Goal: Information Seeking & Learning: Learn about a topic

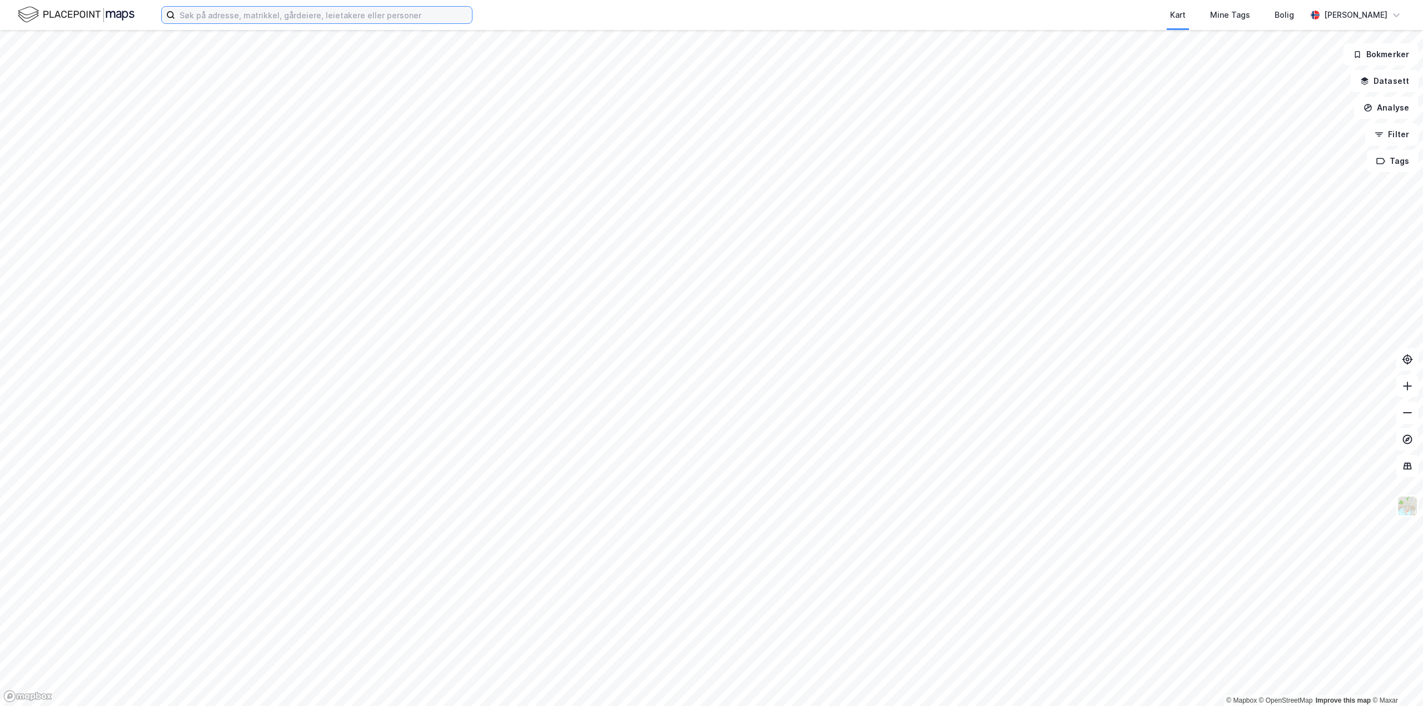
click at [244, 16] on input at bounding box center [323, 15] width 297 height 17
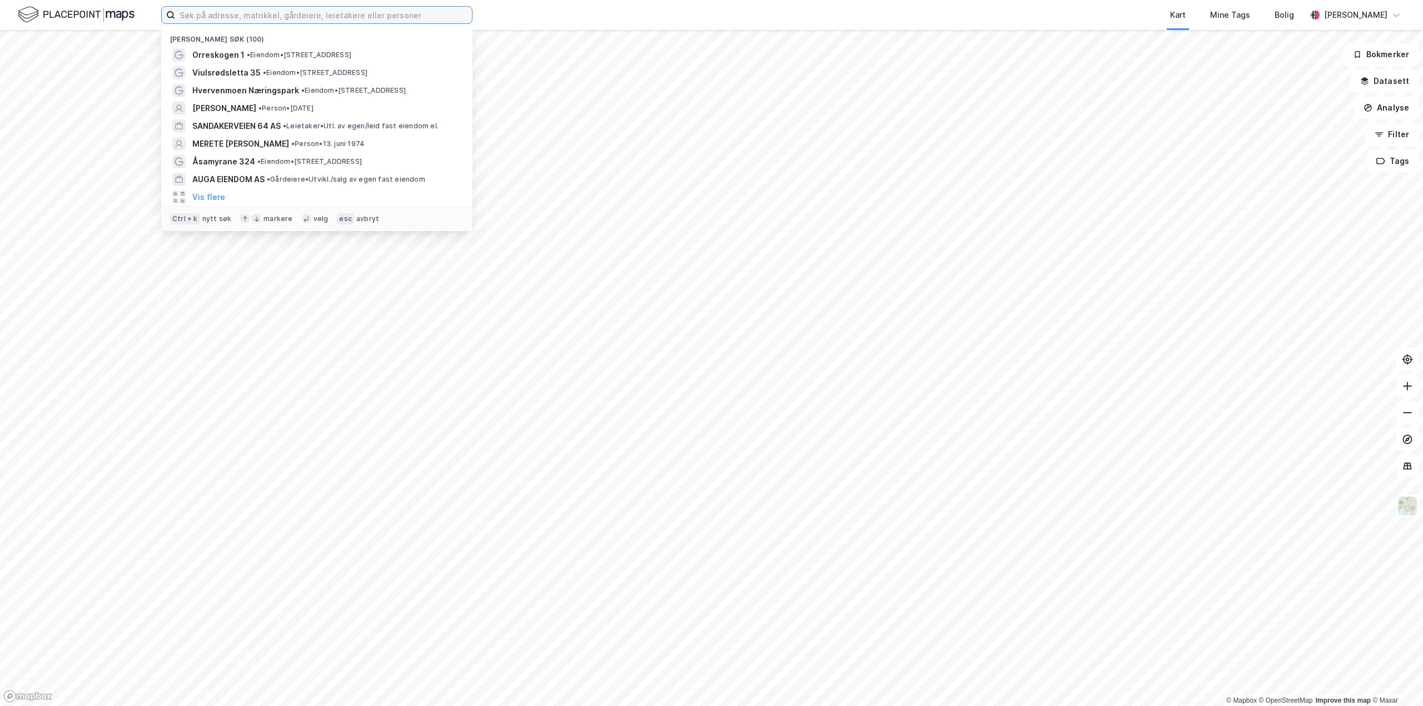
paste input "[PERSON_NAME]"
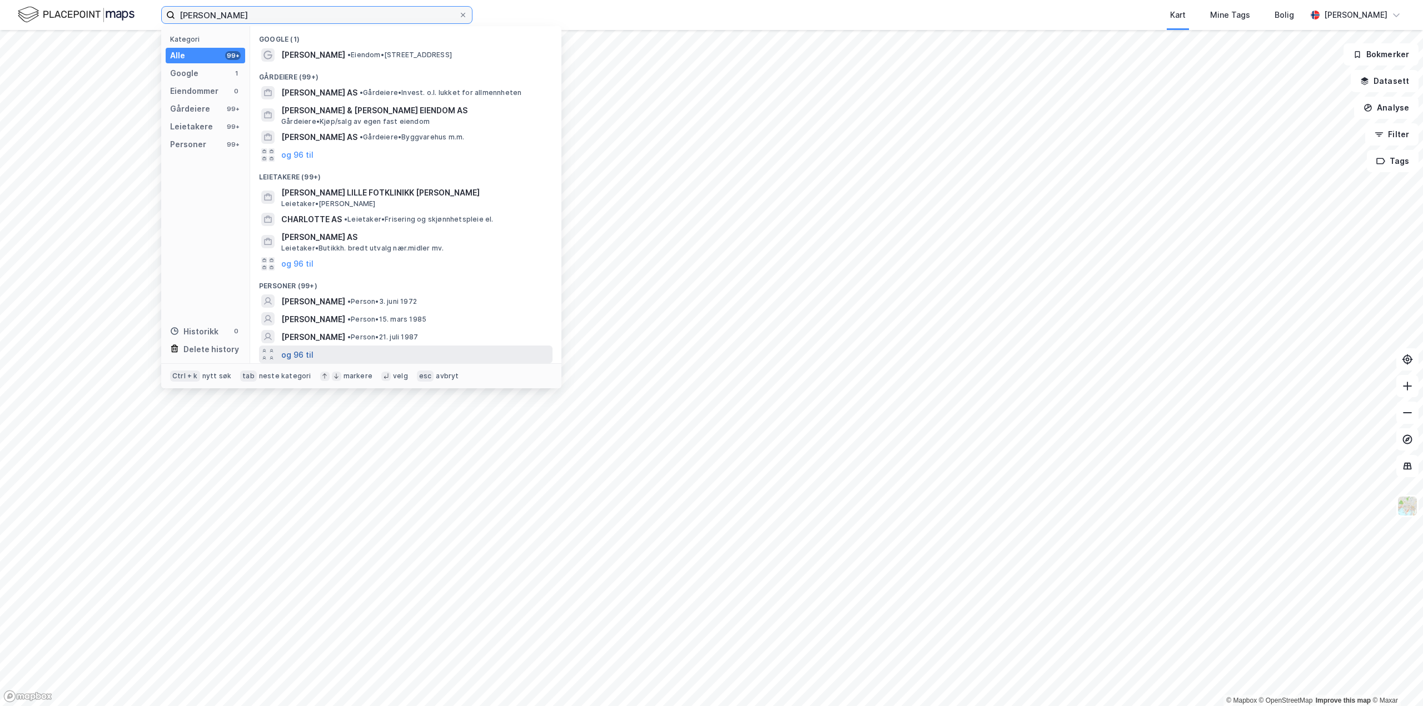
type input "[PERSON_NAME]"
click at [295, 351] on button "og 96 til" at bounding box center [297, 354] width 32 height 13
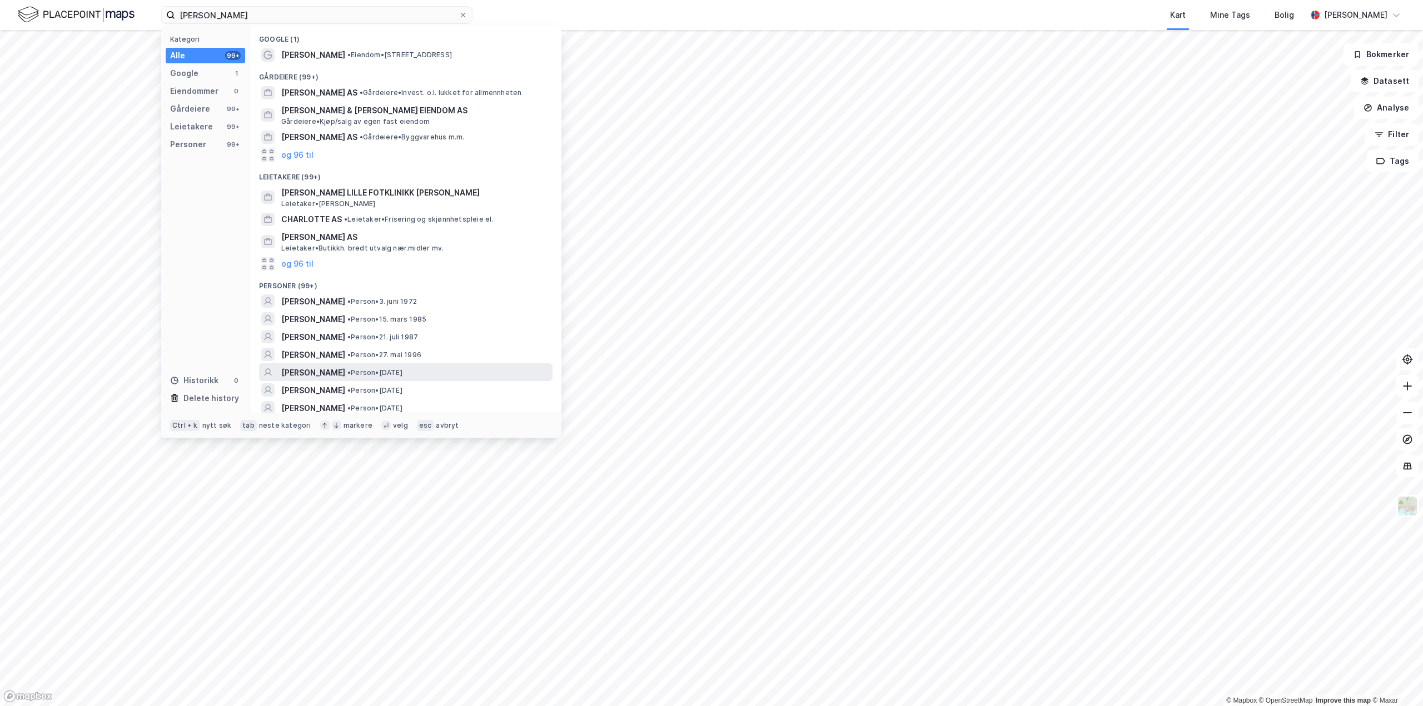
click at [330, 376] on span "[PERSON_NAME]" at bounding box center [313, 372] width 64 height 13
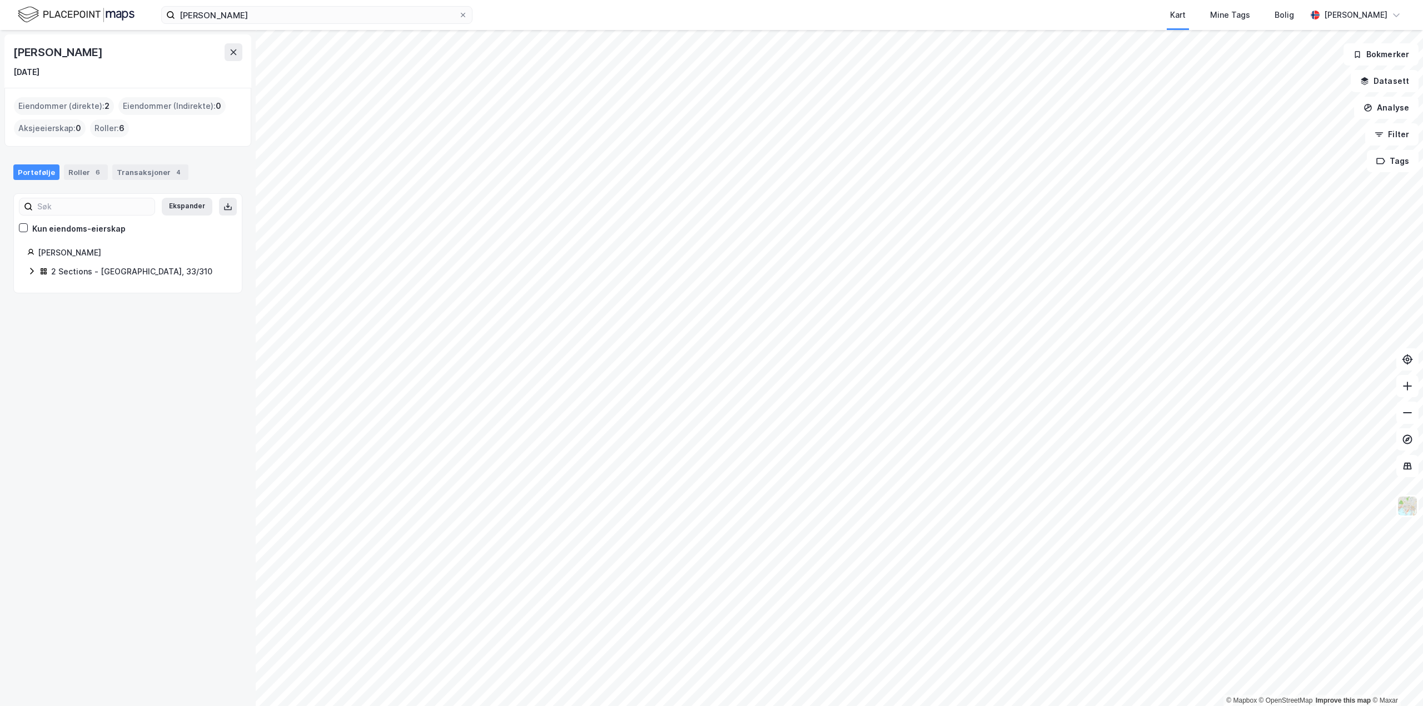
click at [32, 271] on icon at bounding box center [31, 271] width 9 height 9
click at [117, 292] on link "[GEOGRAPHIC_DATA], 33/310/0/14" at bounding box center [129, 298] width 83 height 23
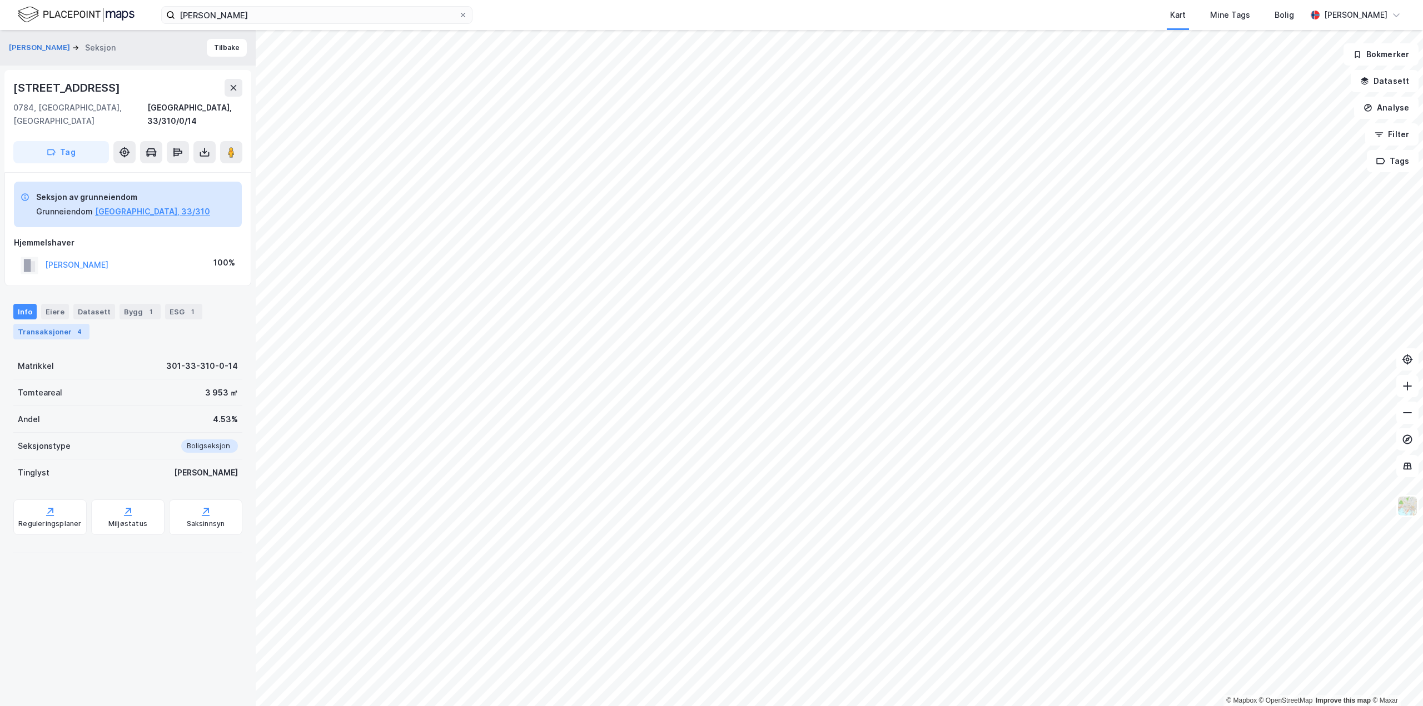
click at [44, 324] on div "Transaksjoner 4" at bounding box center [51, 332] width 76 height 16
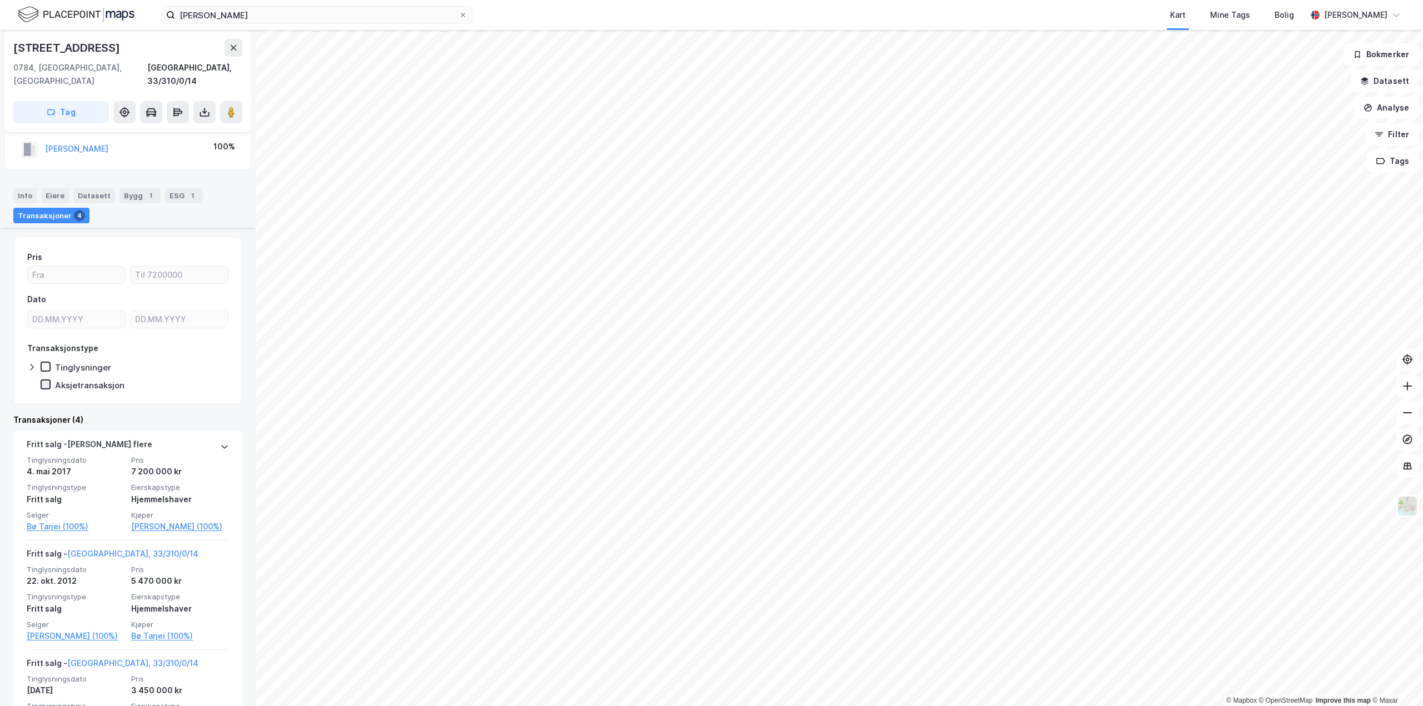
scroll to position [167, 0]
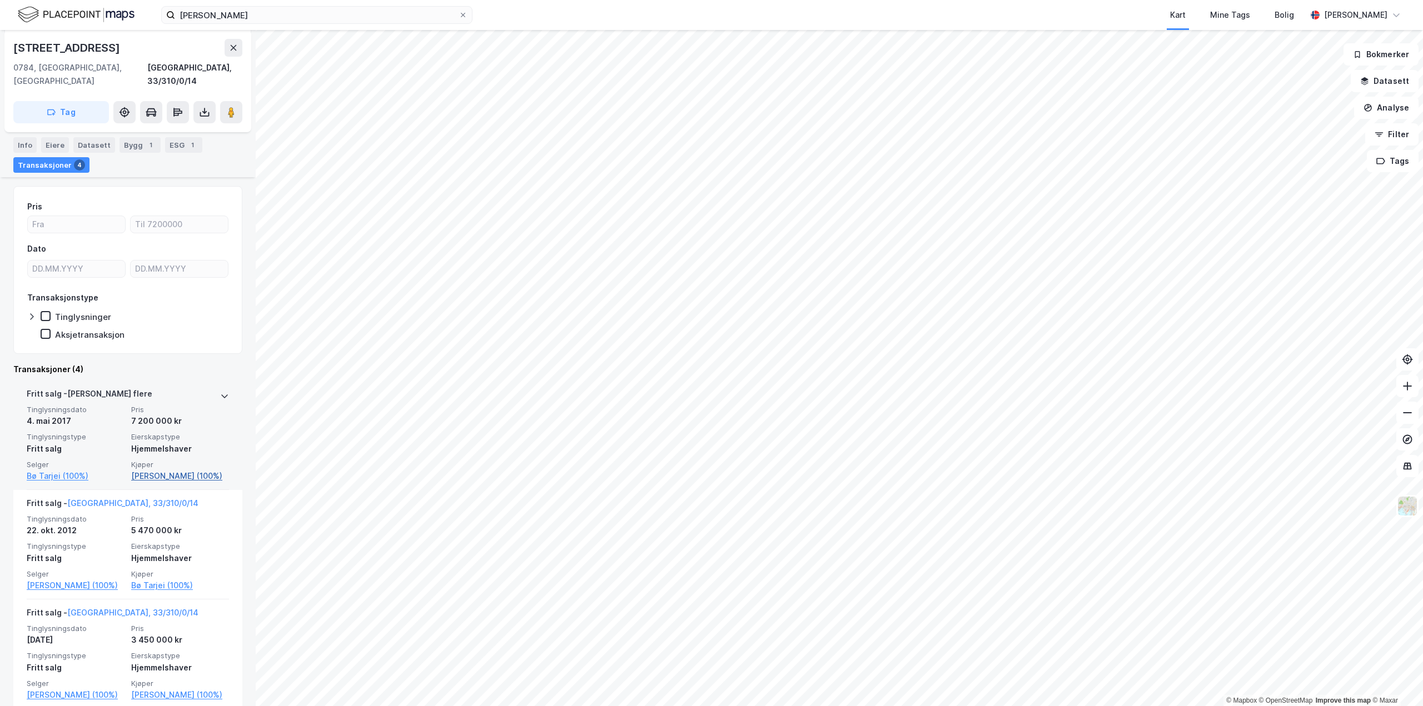
click at [156, 470] on link "[PERSON_NAME] (100%)" at bounding box center [180, 476] width 98 height 13
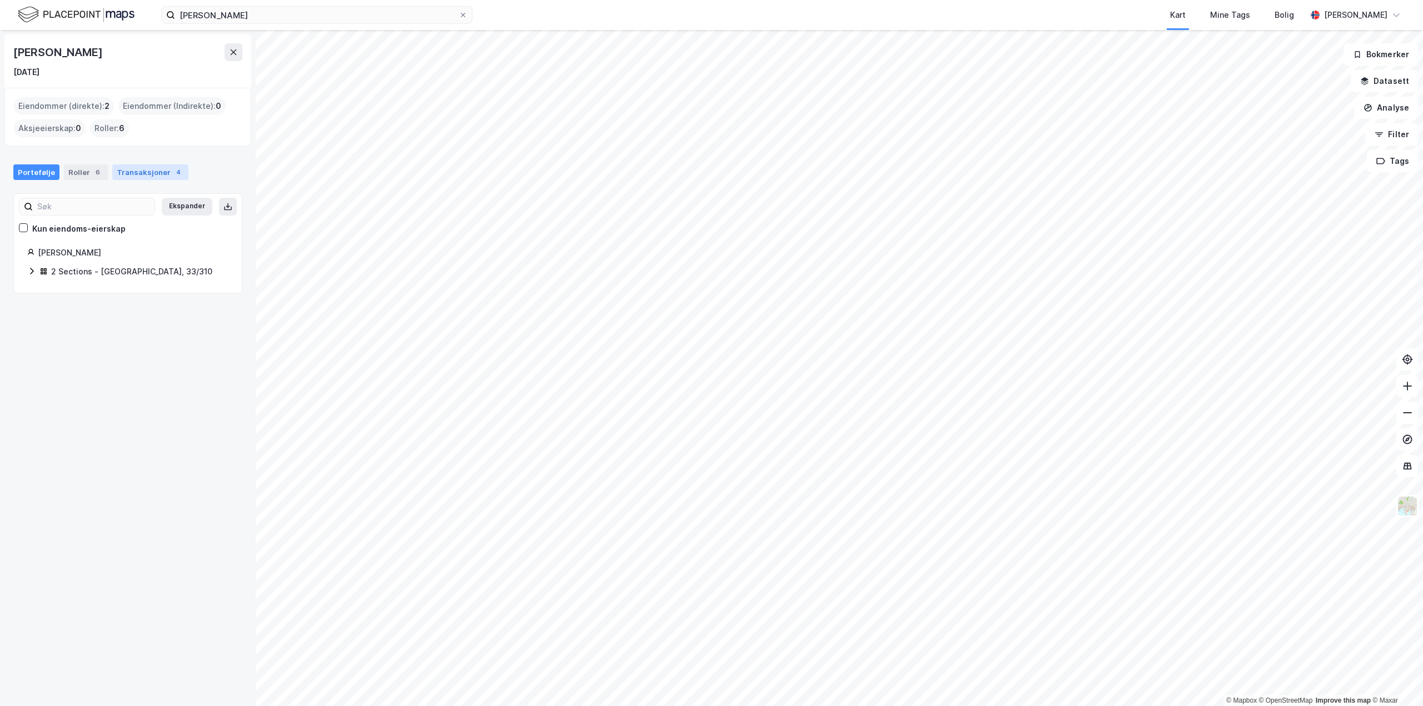
click at [118, 170] on div "Transaksjoner 4" at bounding box center [150, 173] width 76 height 16
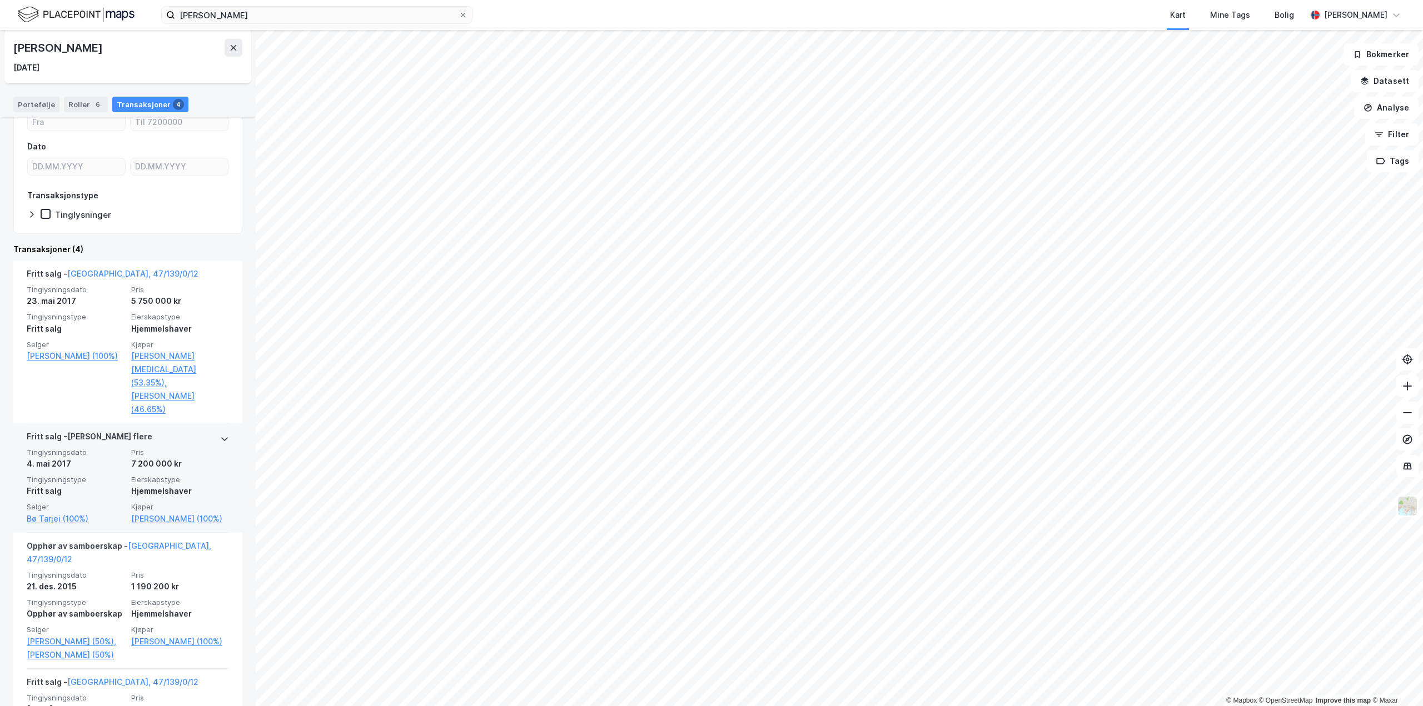
scroll to position [111, 0]
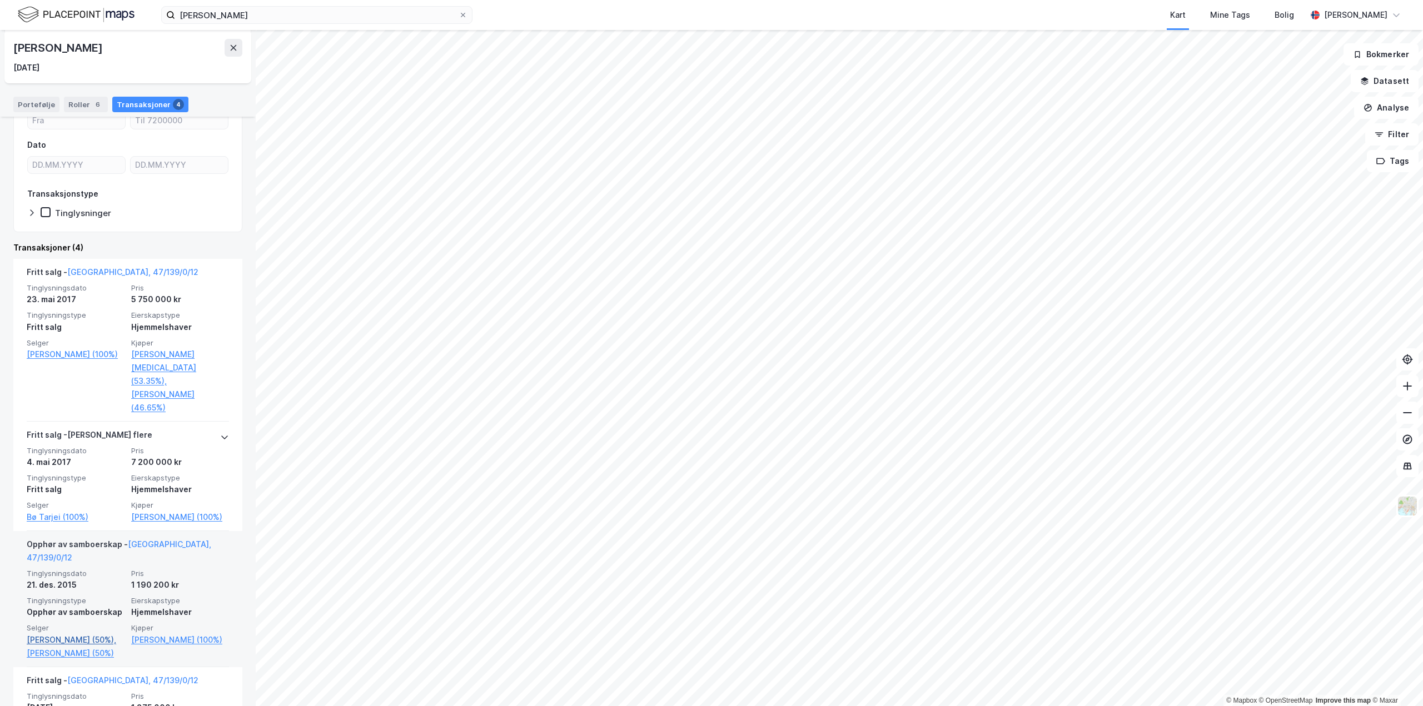
click at [58, 634] on link "[PERSON_NAME] (50%)," at bounding box center [76, 640] width 98 height 13
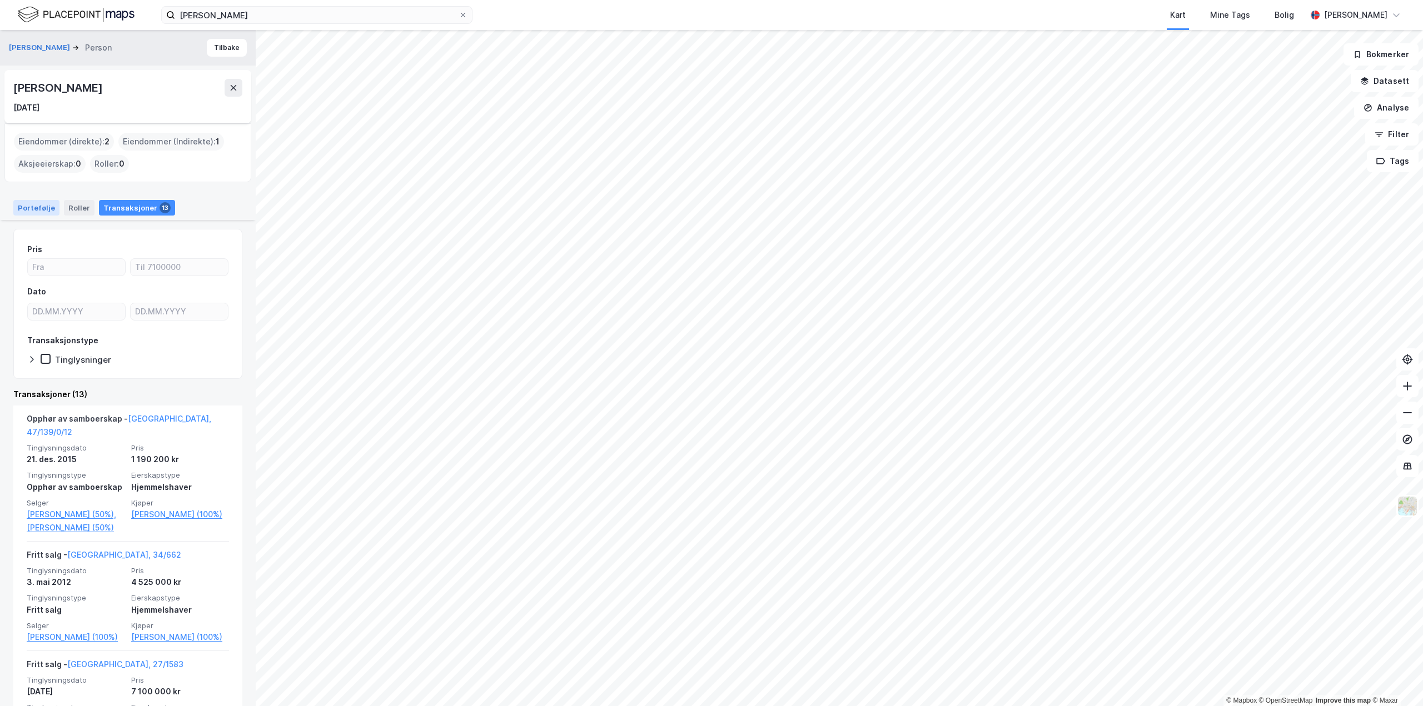
click at [23, 204] on div "Portefølje" at bounding box center [36, 208] width 46 height 16
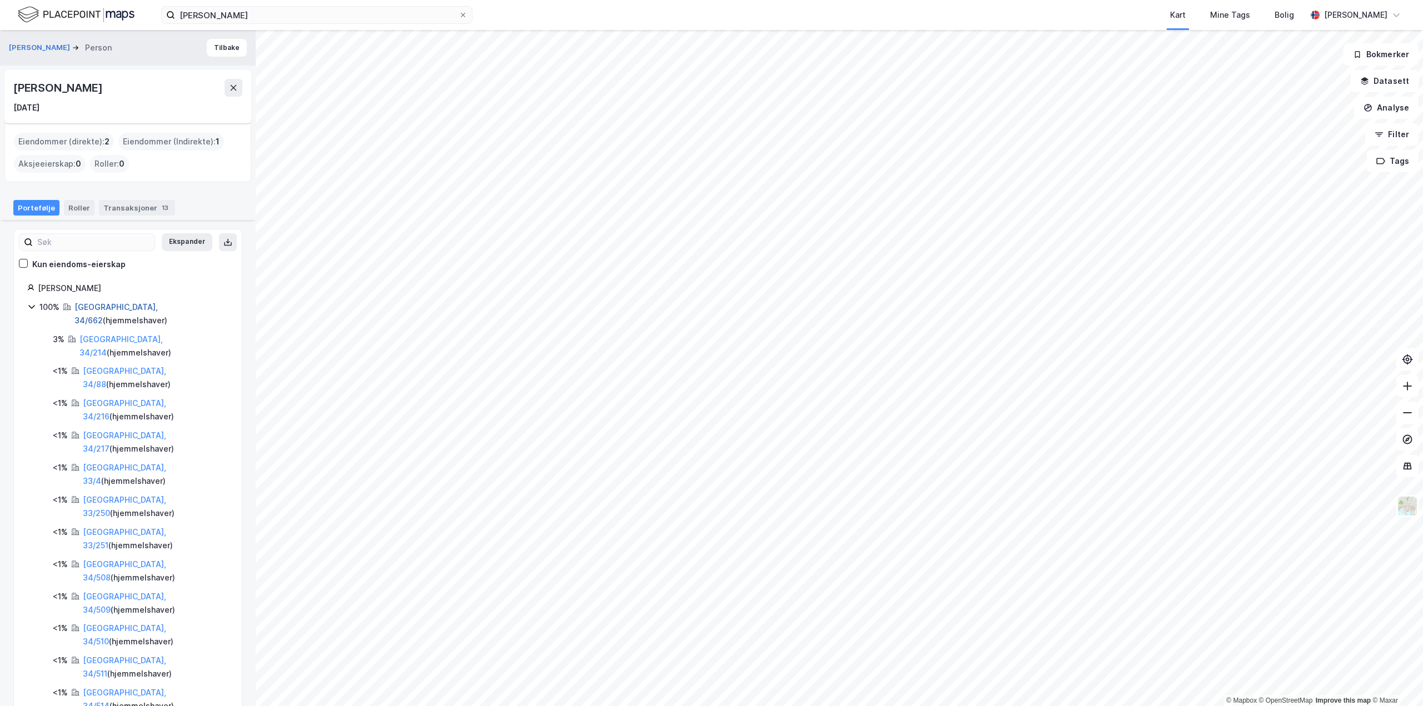
click at [96, 310] on link "[GEOGRAPHIC_DATA], 34/662" at bounding box center [115, 313] width 83 height 23
click at [131, 208] on div "Transaksjoner 13" at bounding box center [137, 208] width 76 height 16
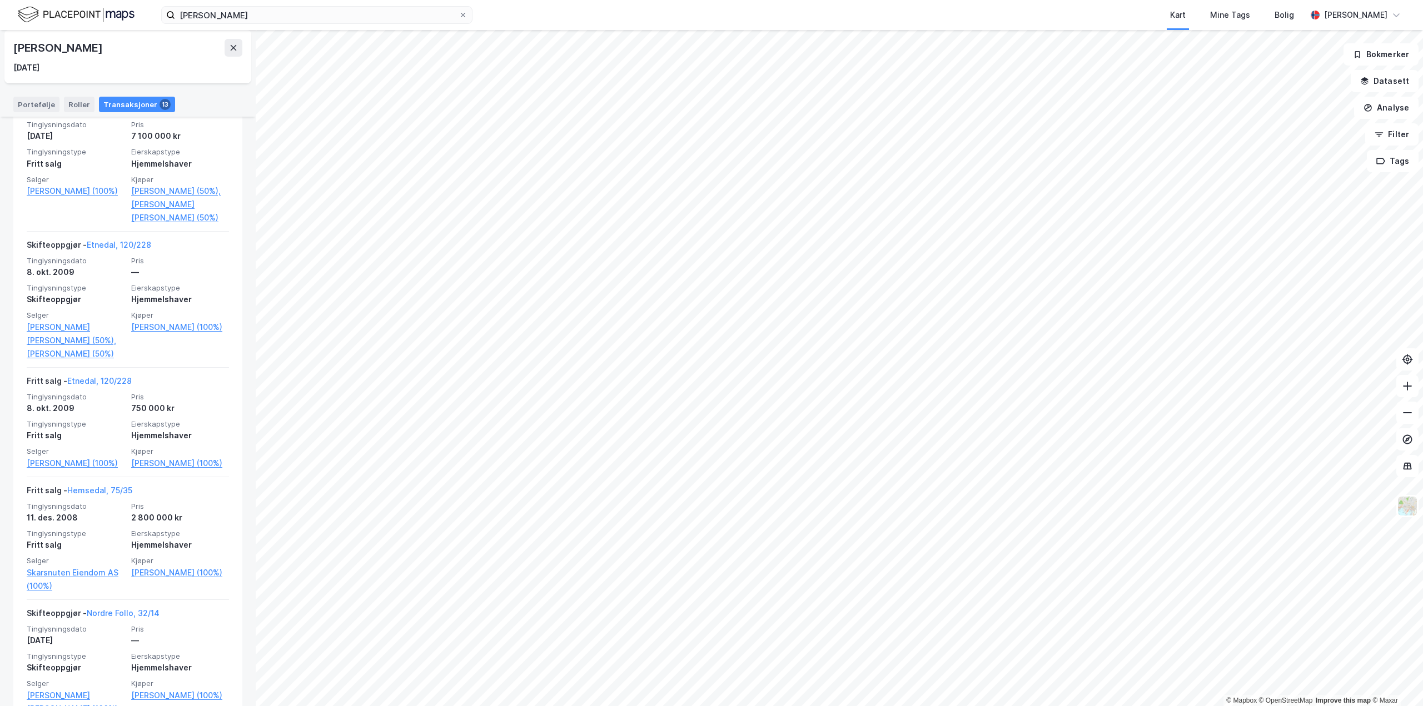
scroll to position [778, 0]
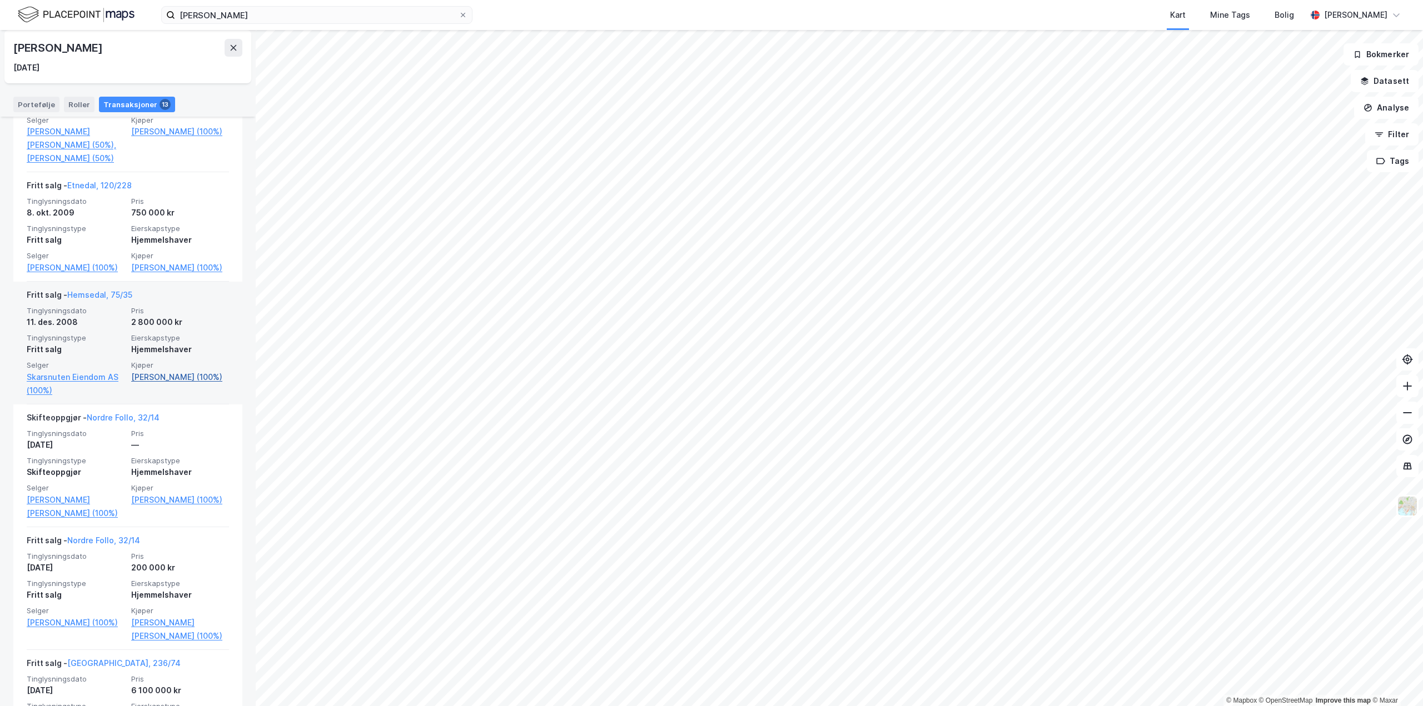
click at [161, 377] on link "[PERSON_NAME] (100%)" at bounding box center [180, 377] width 98 height 13
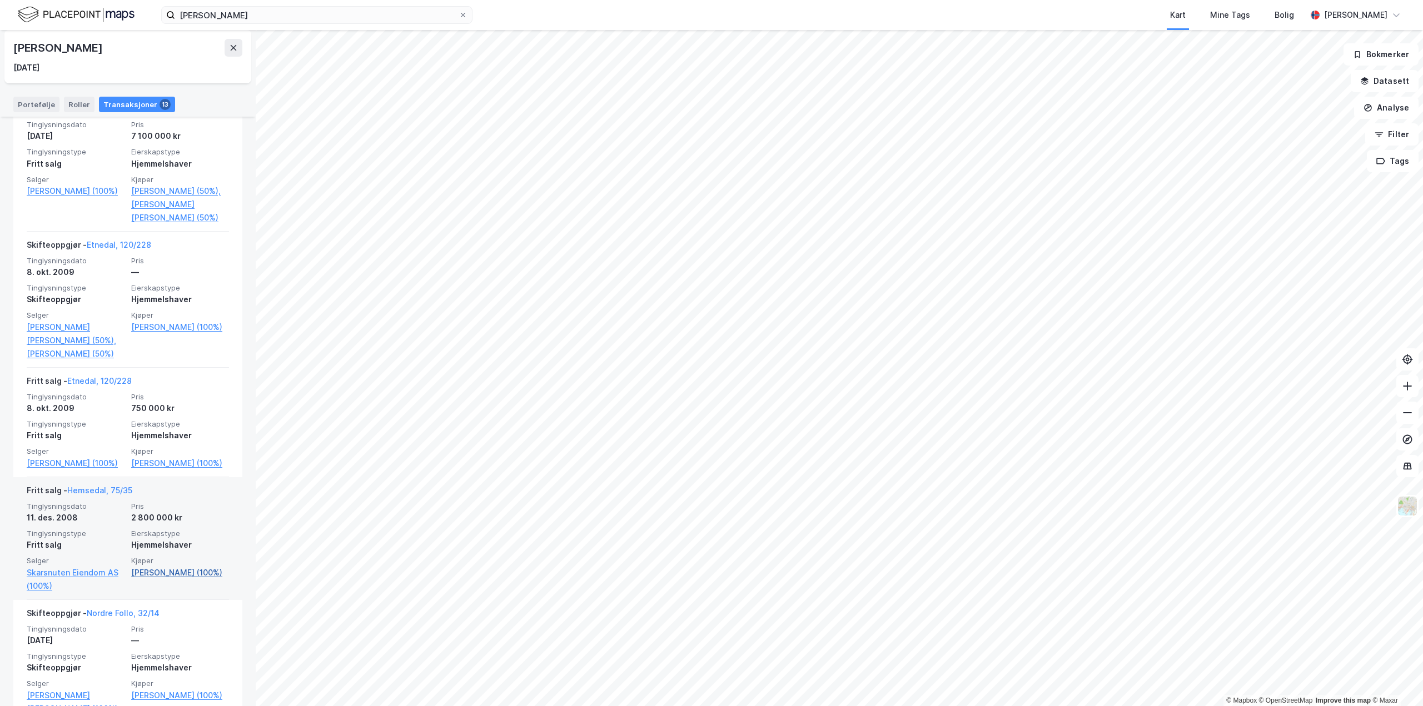
click at [145, 580] on link "[PERSON_NAME] (100%)" at bounding box center [180, 572] width 98 height 13
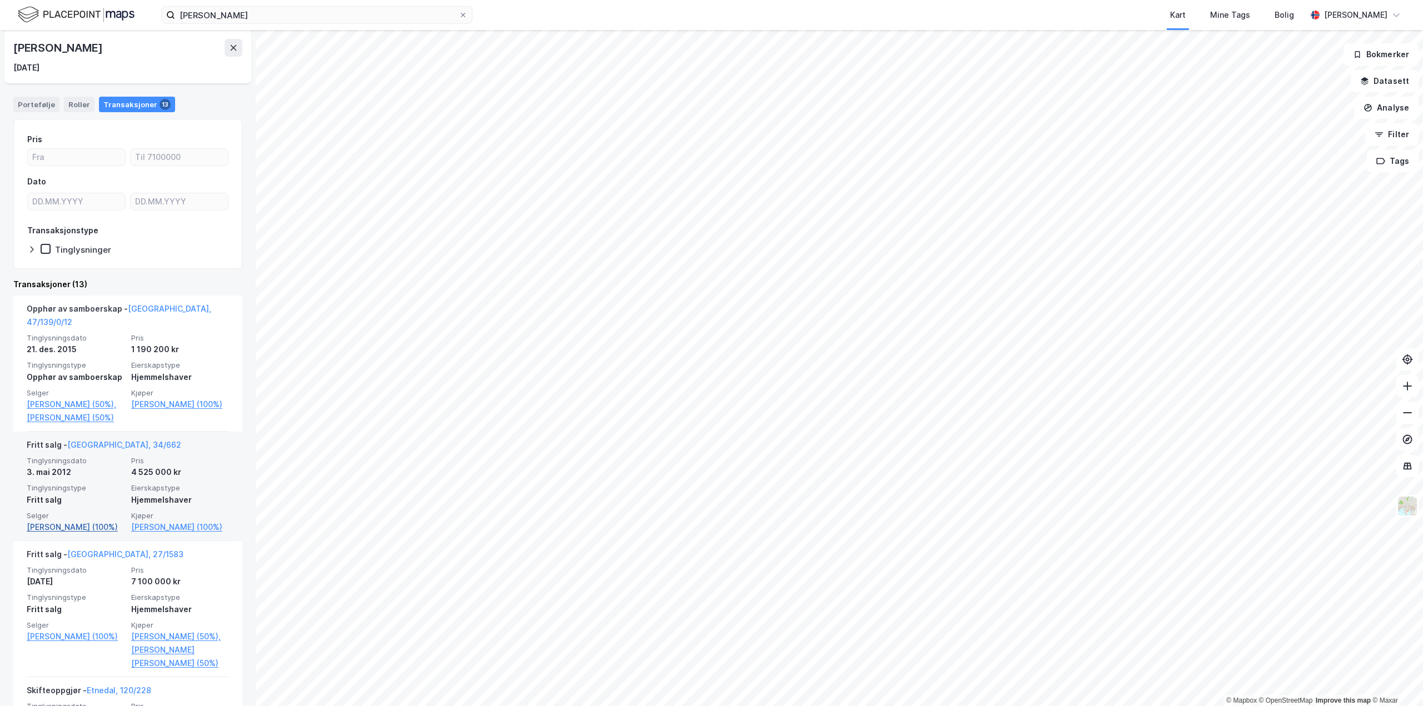
scroll to position [0, 0]
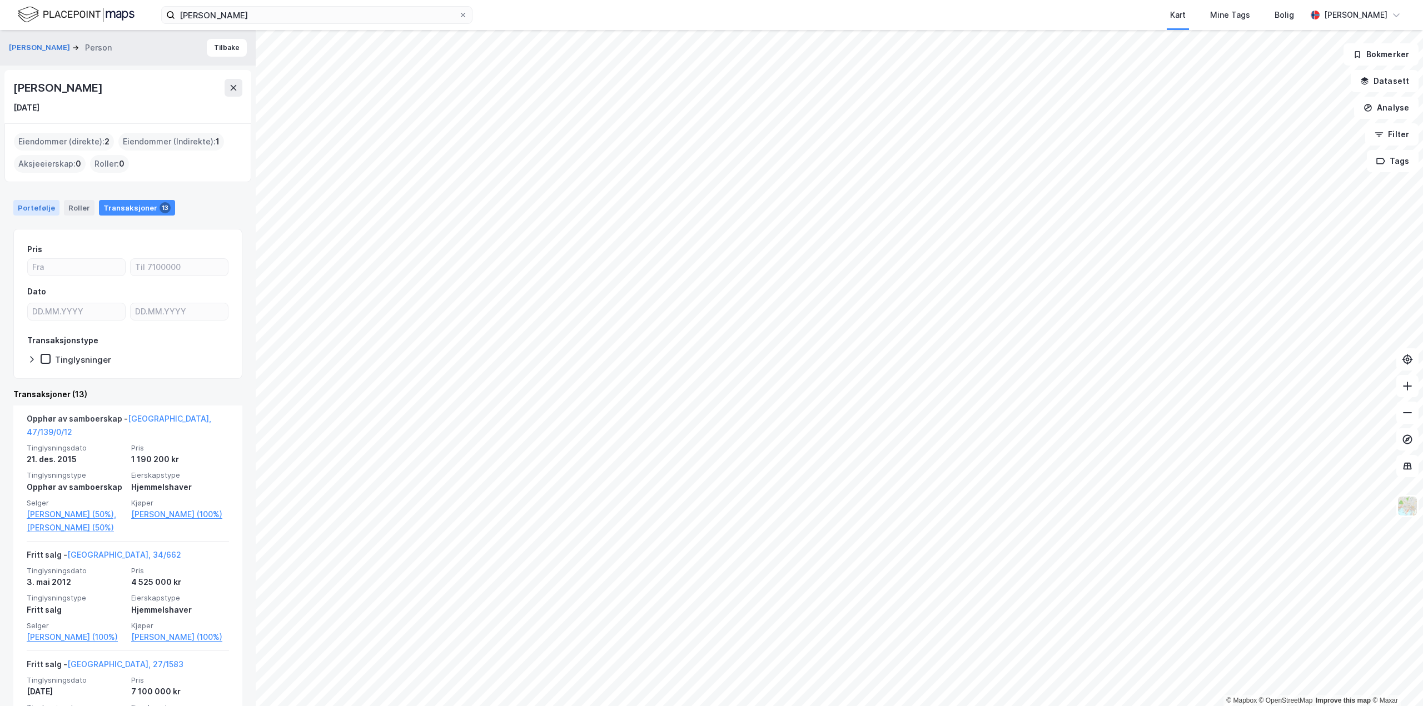
click at [24, 202] on div "Portefølje" at bounding box center [36, 208] width 46 height 16
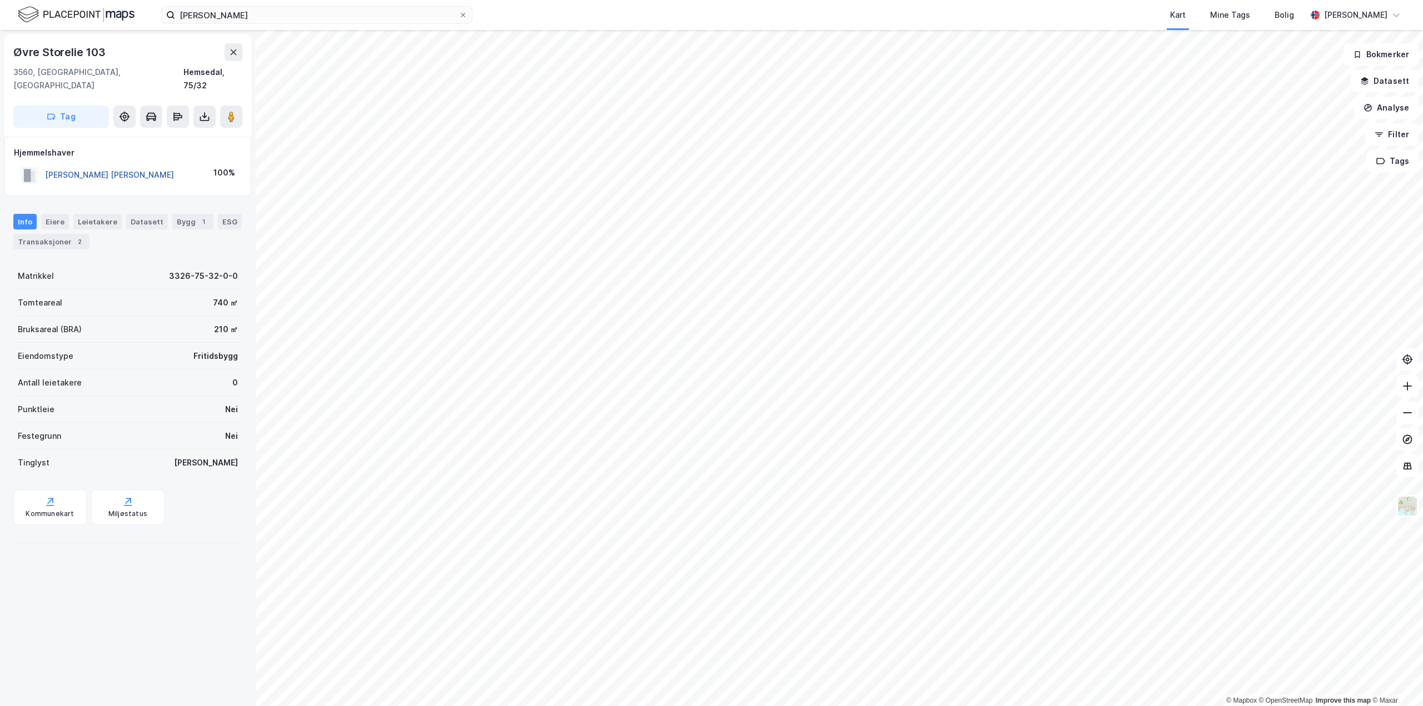
click at [0, 0] on button "[PERSON_NAME] [PERSON_NAME]" at bounding box center [0, 0] width 0 height 0
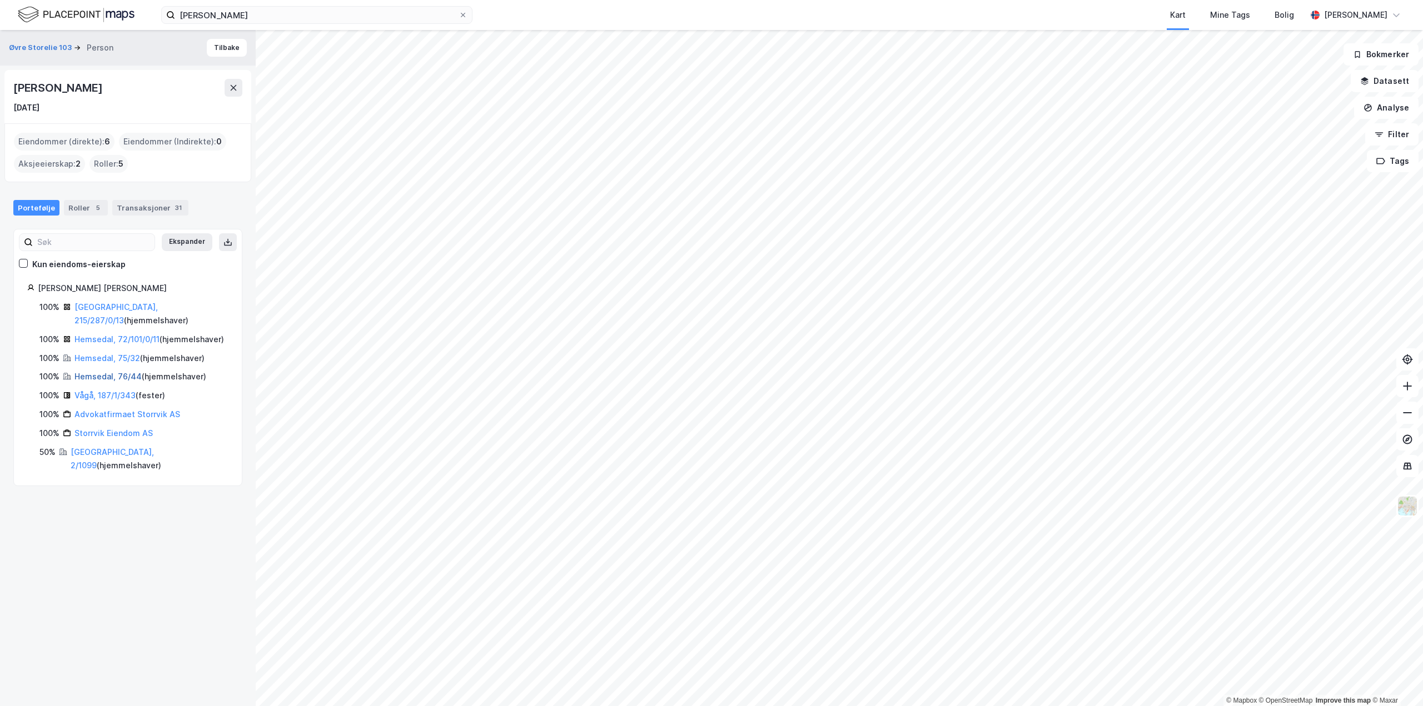
click at [86, 374] on link "Hemsedal, 76/44" at bounding box center [107, 376] width 67 height 9
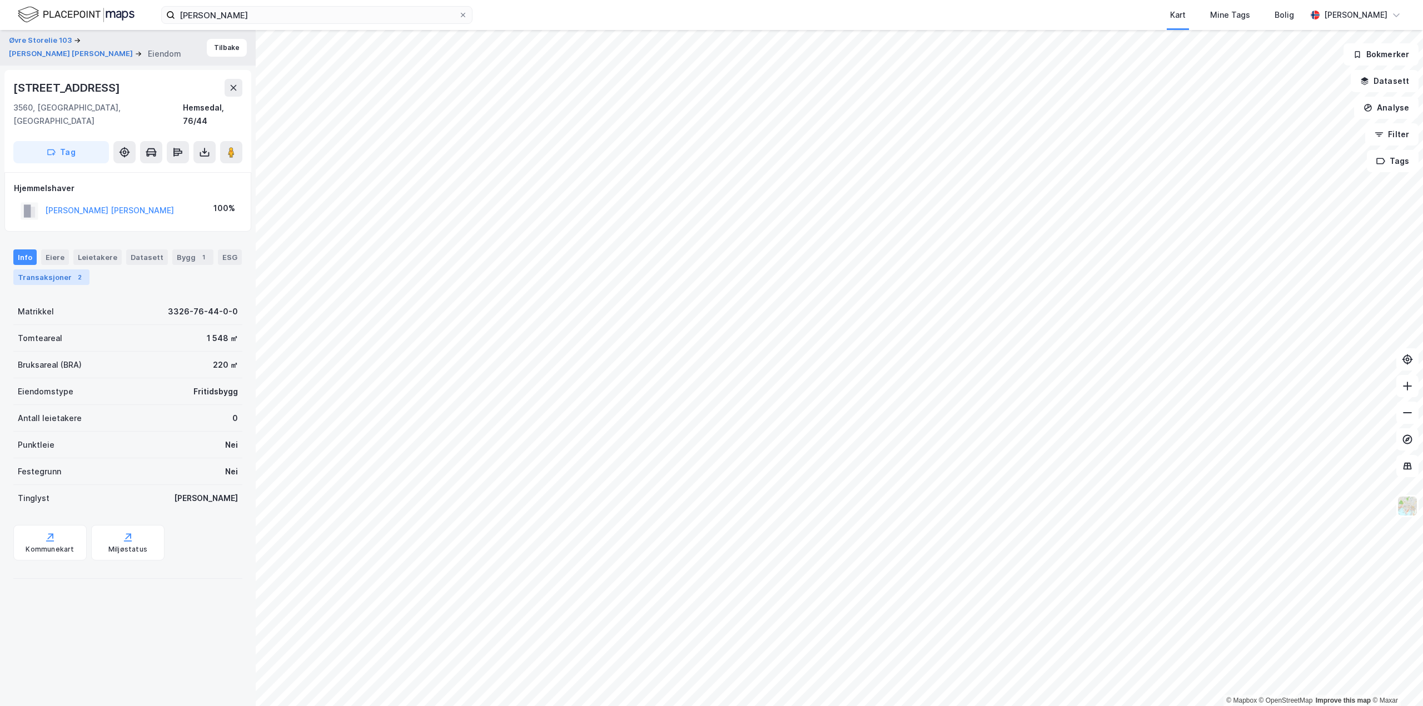
click at [53, 270] on div "Transaksjoner 2" at bounding box center [51, 278] width 76 height 16
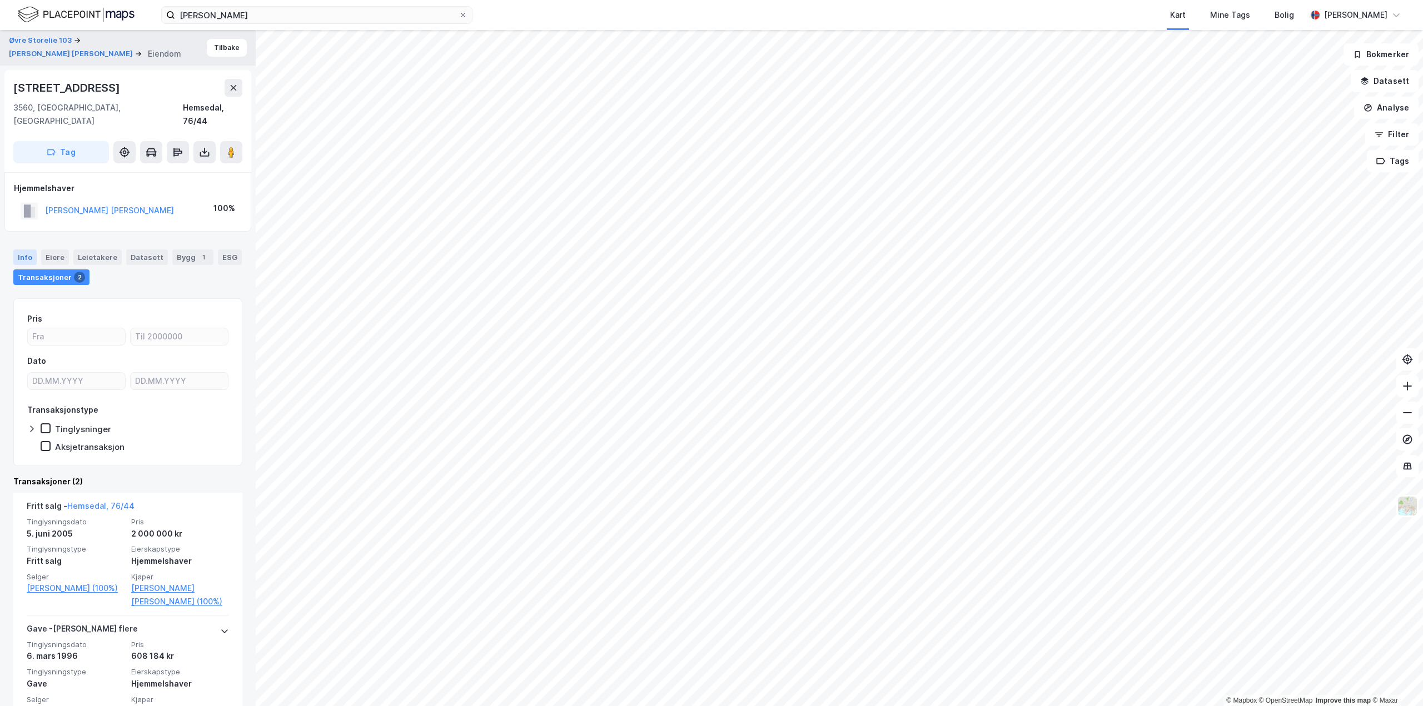
click at [19, 250] on div "Info" at bounding box center [24, 258] width 23 height 16
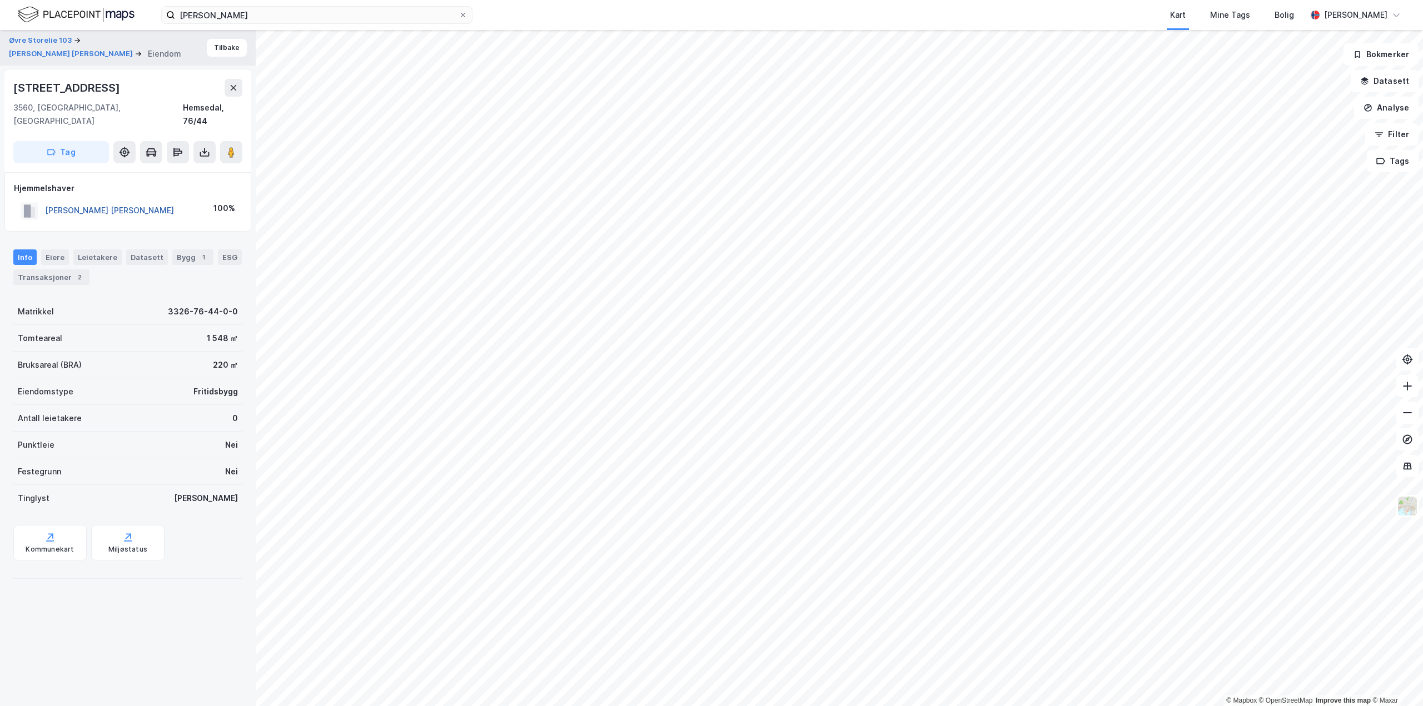
click at [0, 0] on button "[PERSON_NAME] [PERSON_NAME]" at bounding box center [0, 0] width 0 height 0
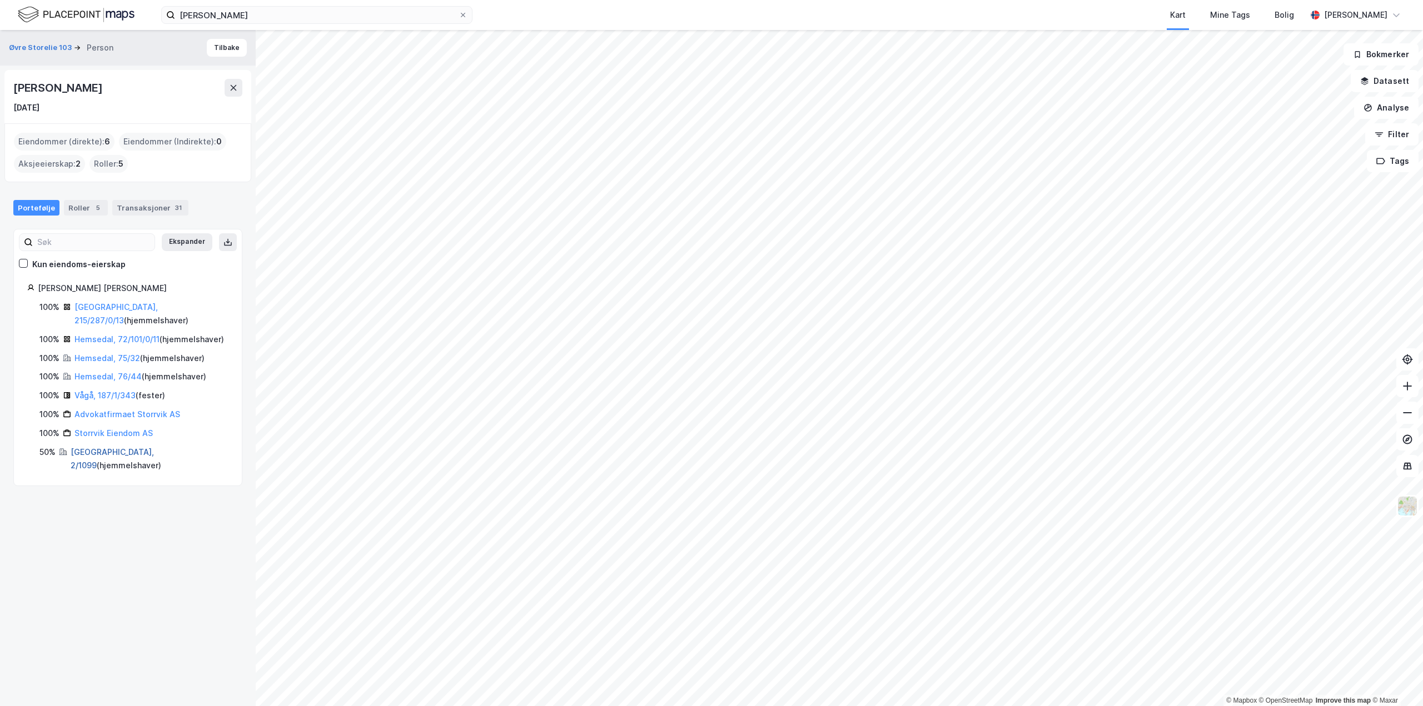
click at [97, 452] on link "[GEOGRAPHIC_DATA], 2/1099" at bounding box center [112, 458] width 83 height 23
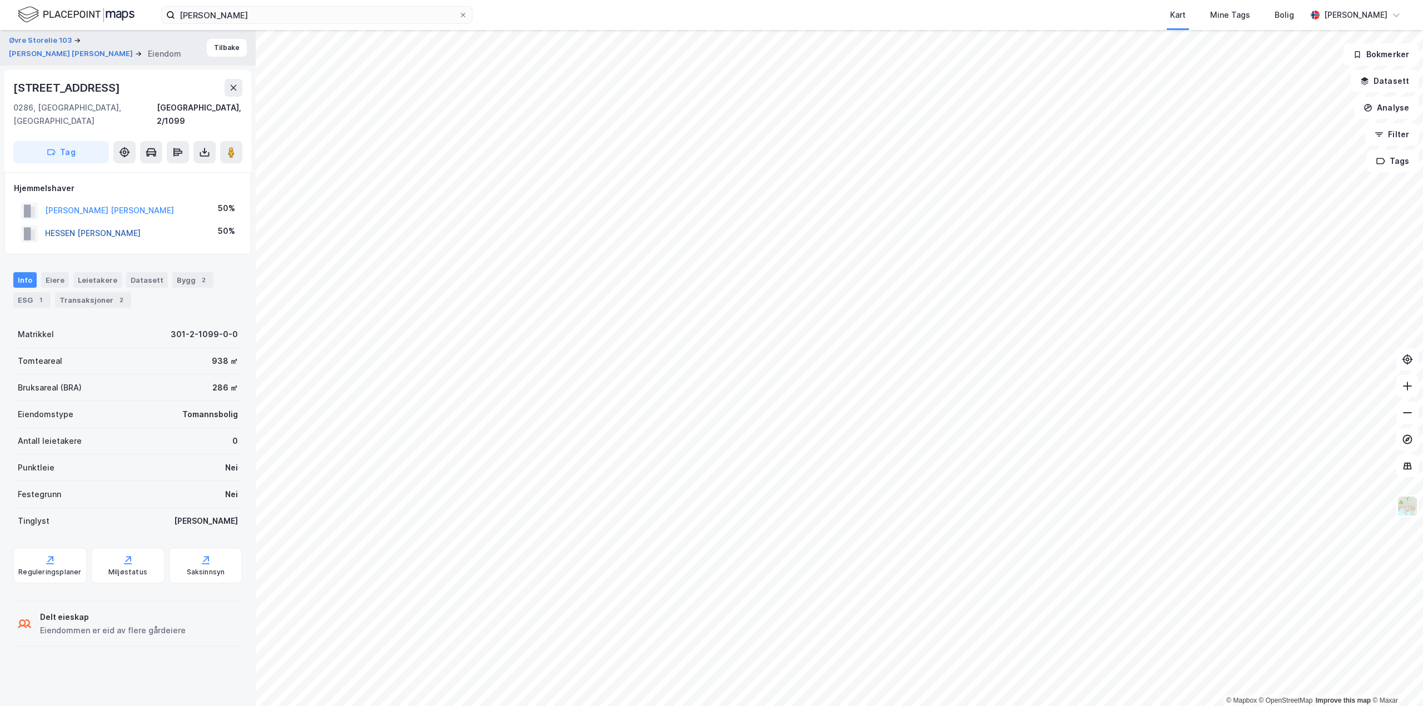
click at [0, 0] on button "HESSEN [PERSON_NAME]" at bounding box center [0, 0] width 0 height 0
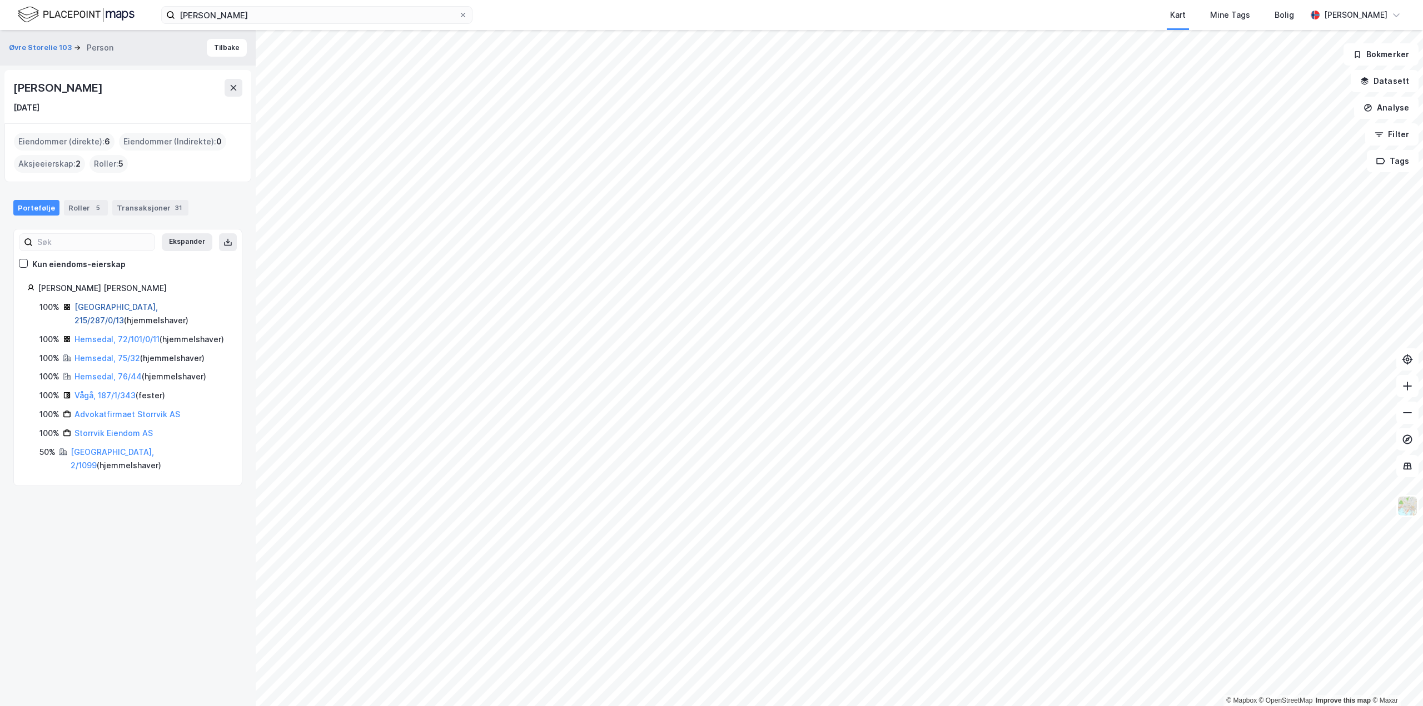
click at [122, 307] on link "[GEOGRAPHIC_DATA], 215/287/0/13" at bounding box center [115, 313] width 83 height 23
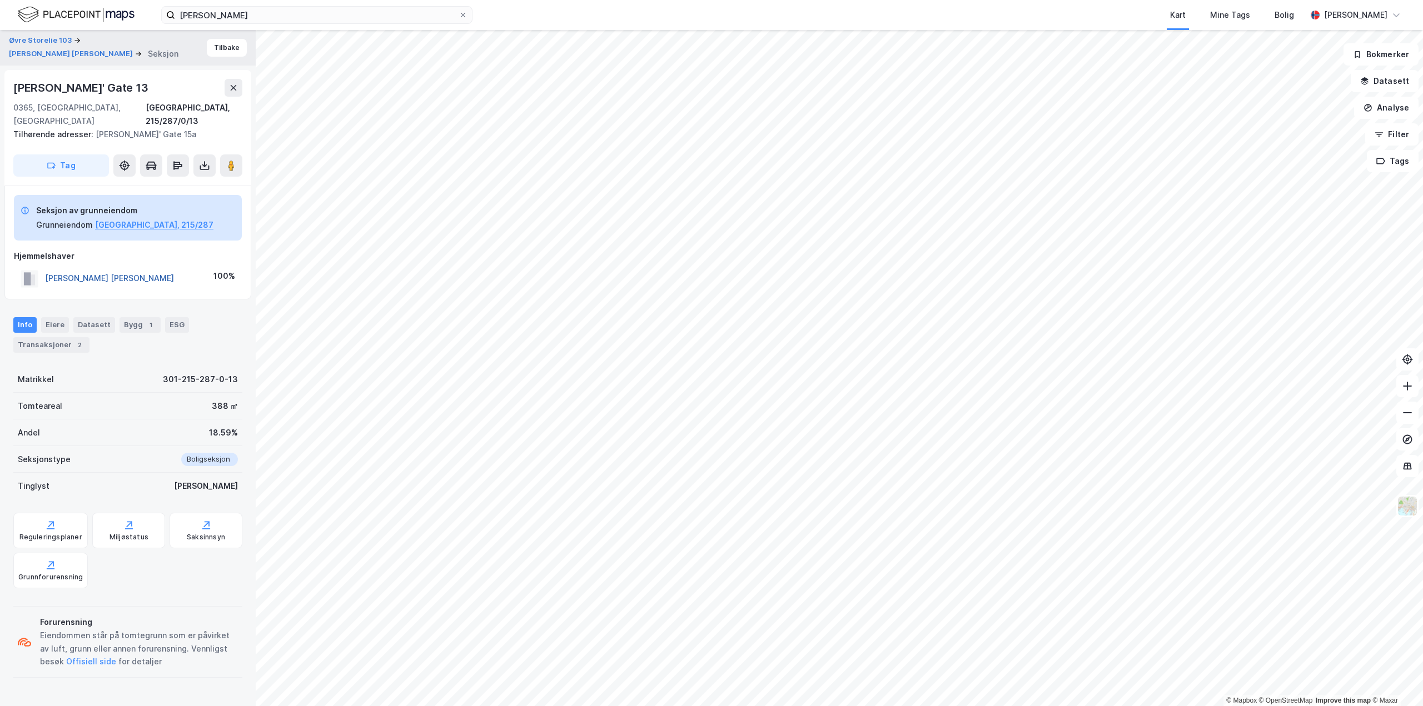
click at [0, 0] on button "[PERSON_NAME] [PERSON_NAME]" at bounding box center [0, 0] width 0 height 0
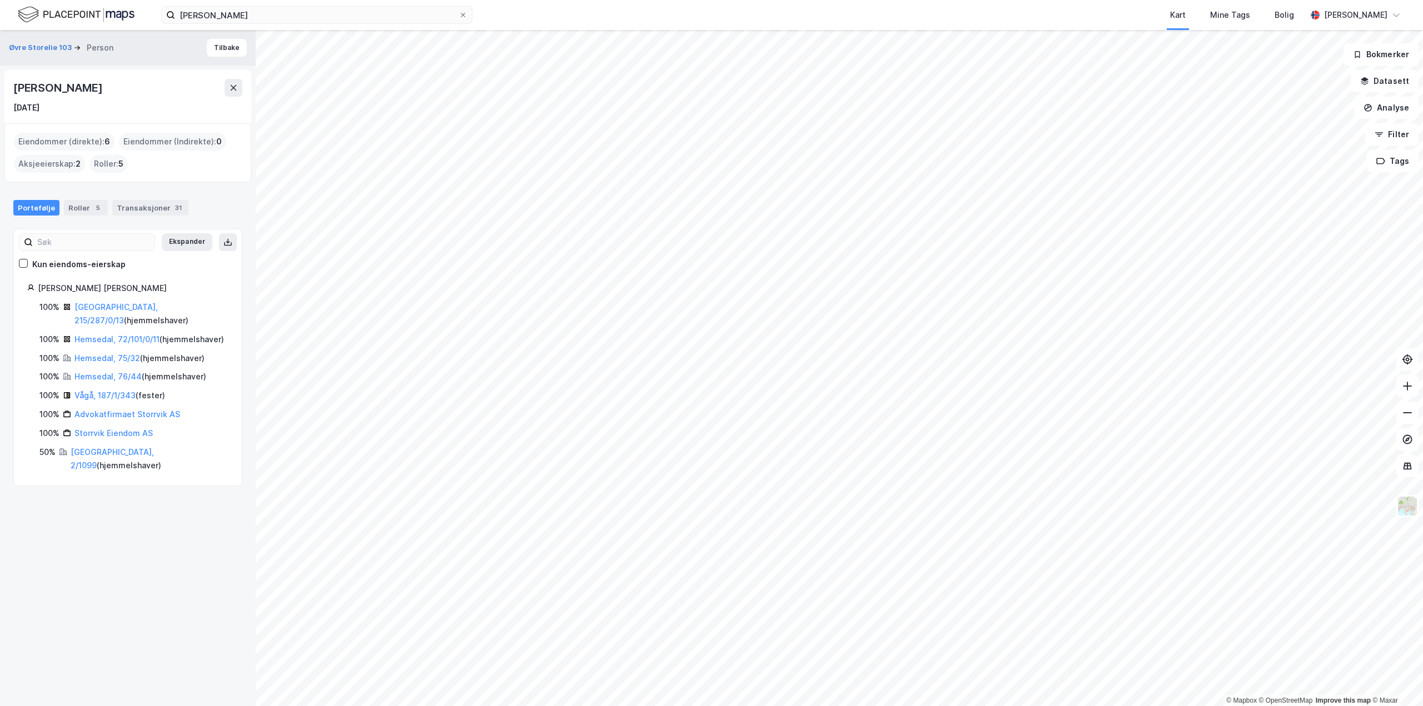
drag, startPoint x: 134, startPoint y: 88, endPoint x: 15, endPoint y: 77, distance: 119.4
click at [15, 77] on div "[PERSON_NAME] [DATE]" at bounding box center [127, 96] width 247 height 53
copy div "[PERSON_NAME]"
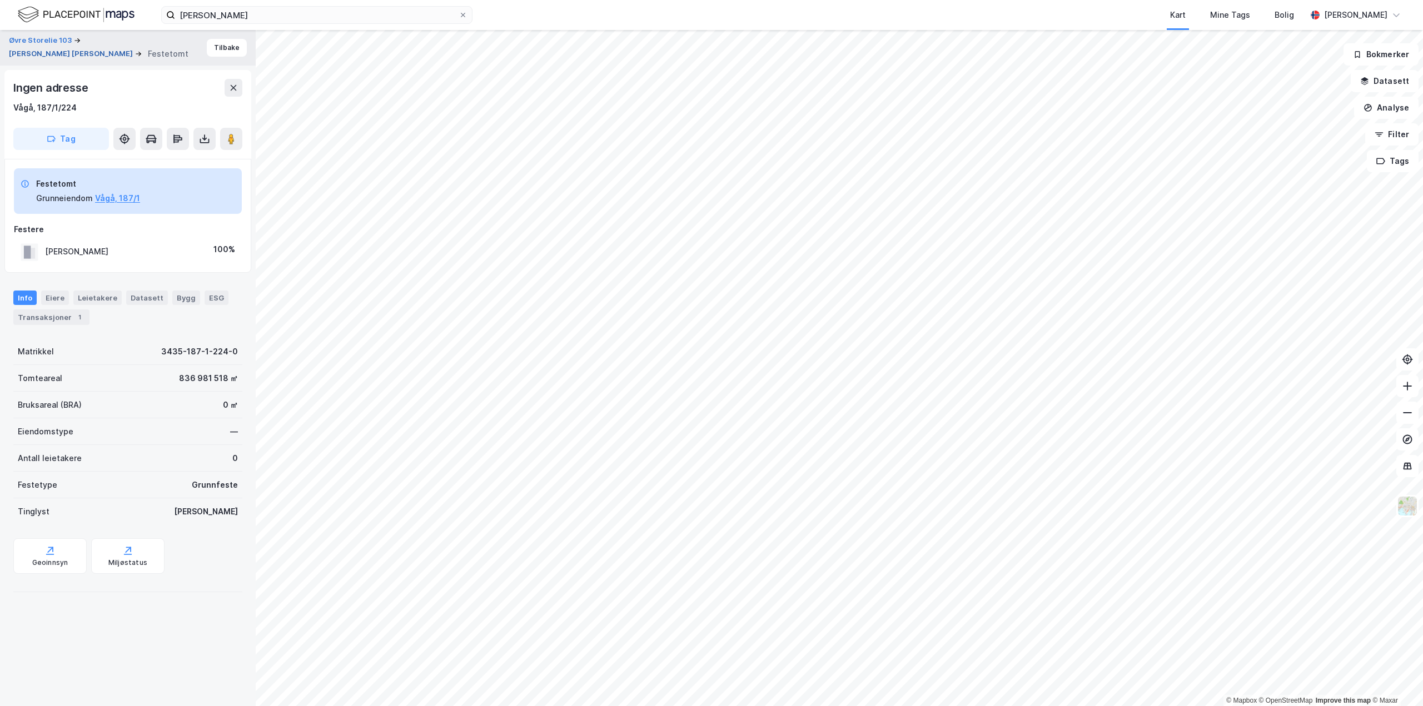
click at [127, 48] on button "[PERSON_NAME] [PERSON_NAME]" at bounding box center [72, 53] width 126 height 11
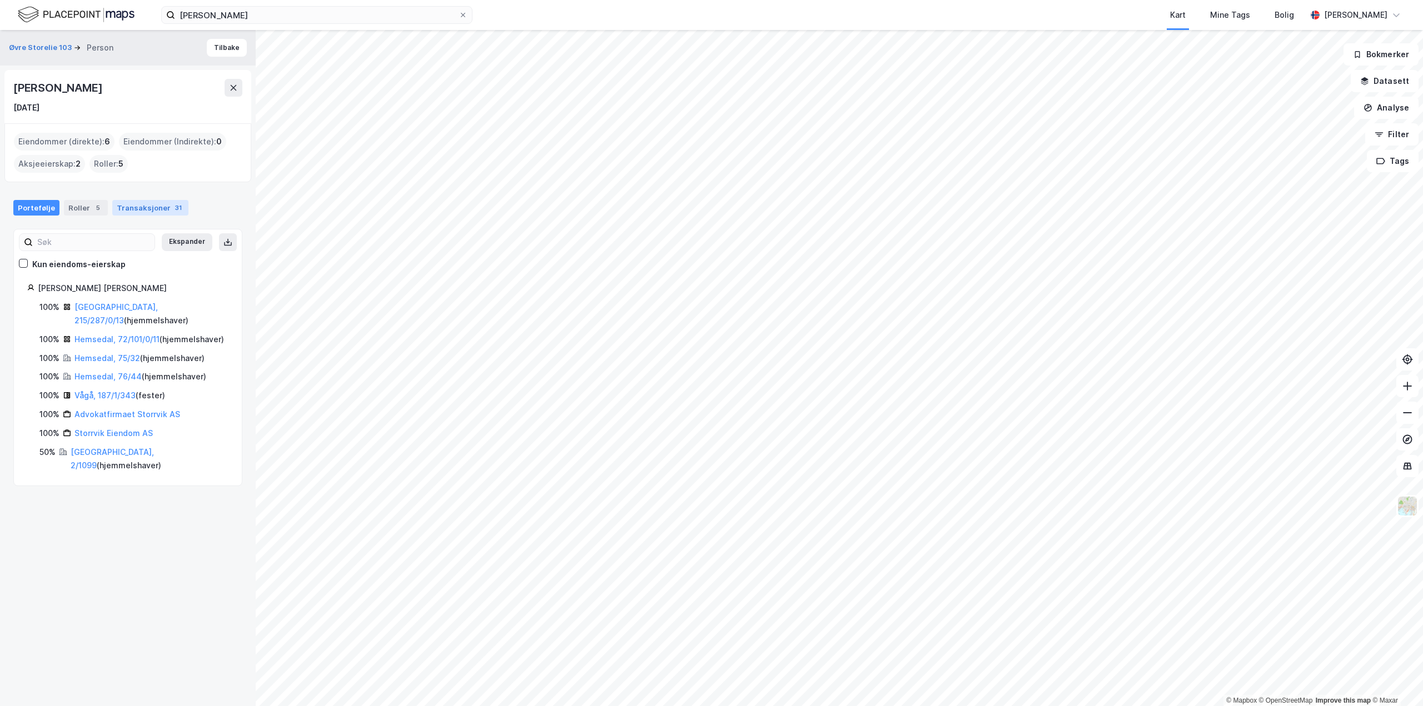
click at [145, 203] on div "Transaksjoner 31" at bounding box center [150, 208] width 76 height 16
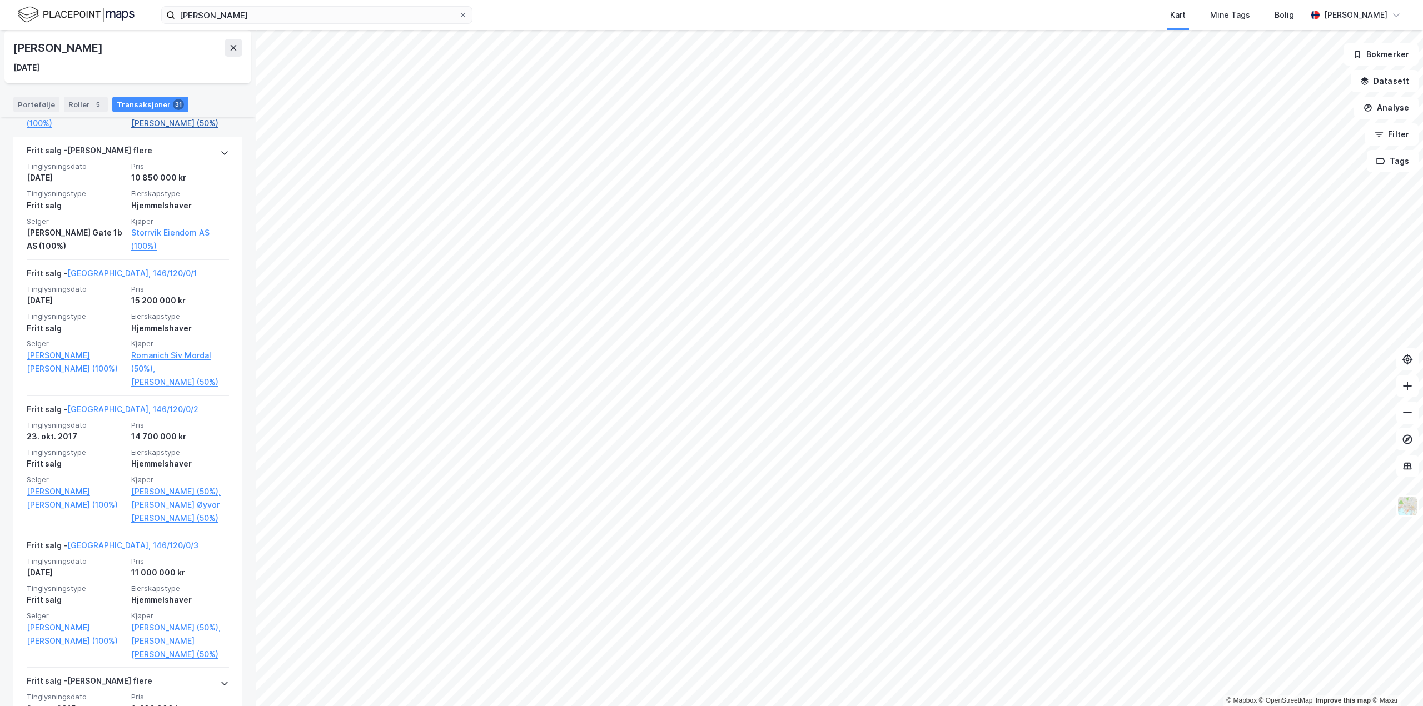
scroll to position [778, 0]
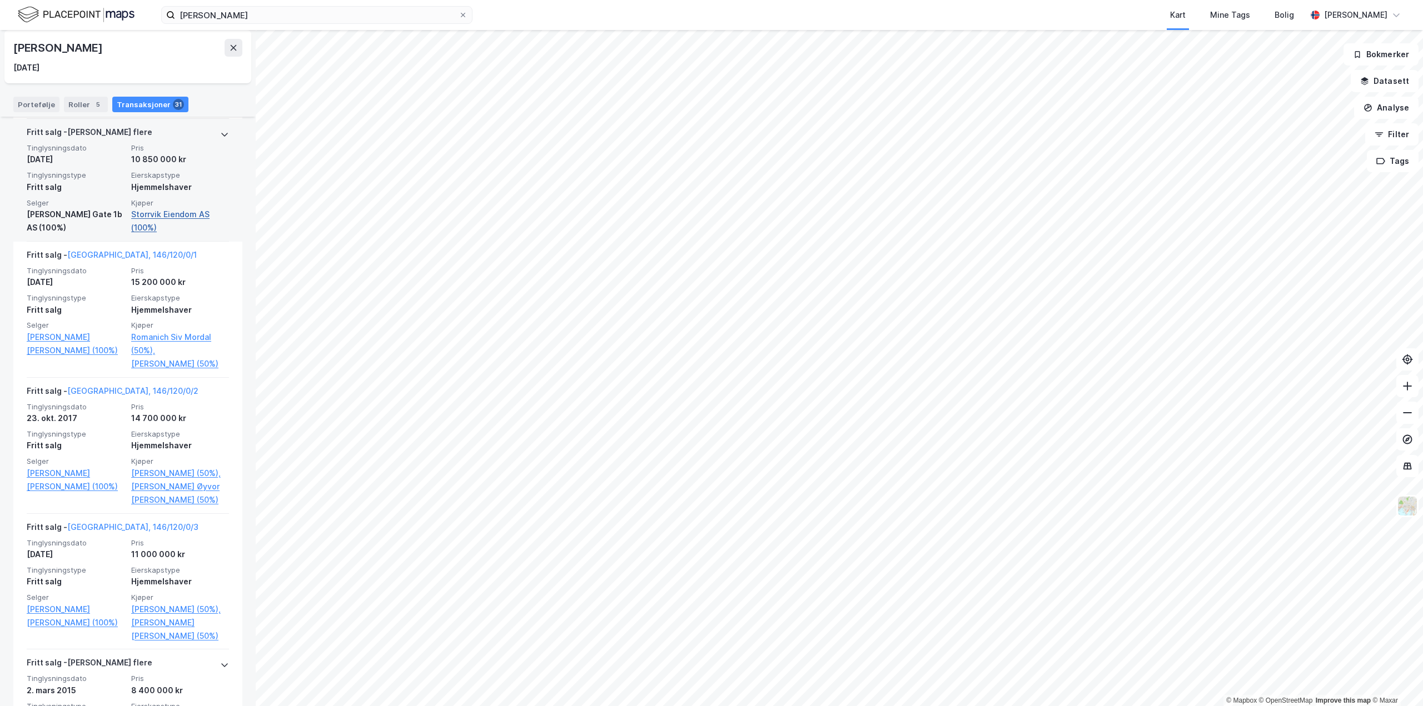
click at [180, 210] on link "Storrvik Eiendom AS (100%)" at bounding box center [180, 221] width 98 height 27
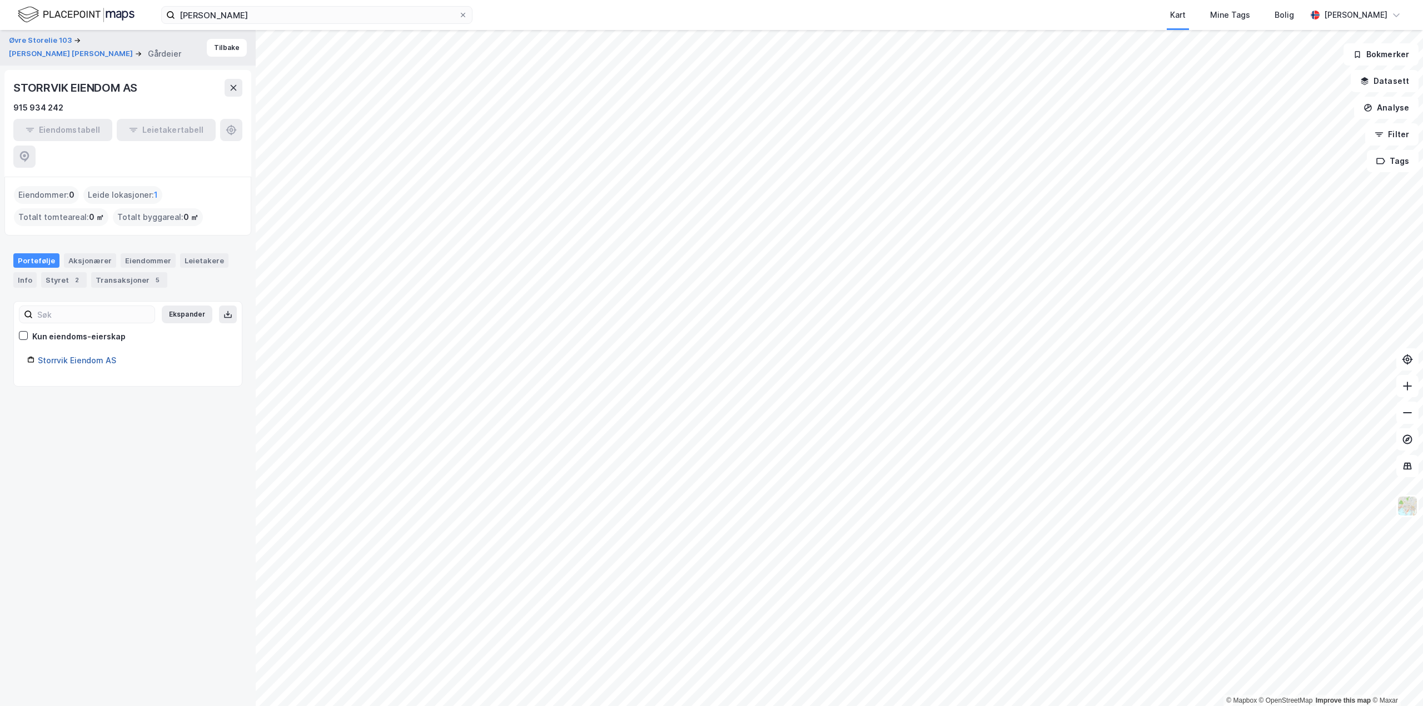
click at [38, 356] on link "Storrvik Eiendom AS" at bounding box center [77, 360] width 78 height 9
